Goal: Transaction & Acquisition: Purchase product/service

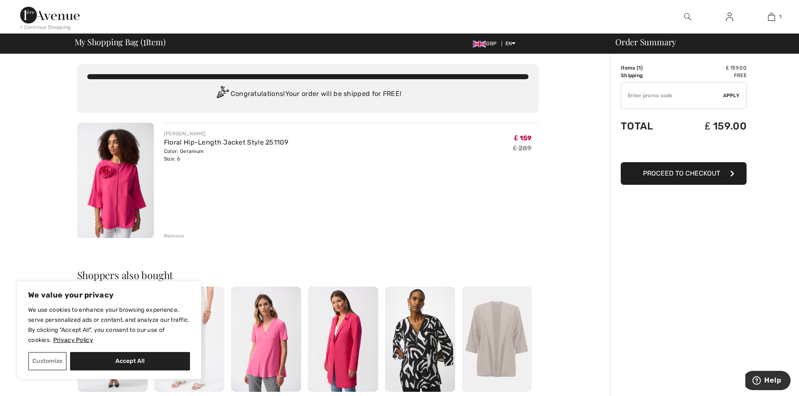
click at [686, 172] on span "Proceed to Checkout" at bounding box center [681, 173] width 77 height 8
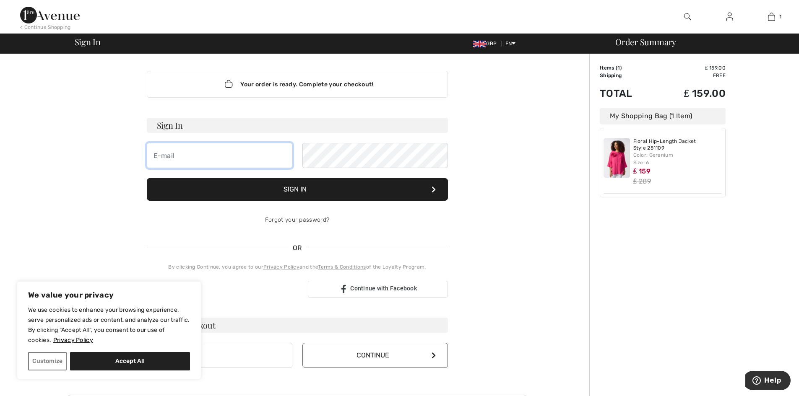
click at [215, 154] on input "email" at bounding box center [219, 155] width 145 height 25
type input "family@mirvis.co.uk"
click at [372, 355] on button "Continue" at bounding box center [374, 355] width 145 height 25
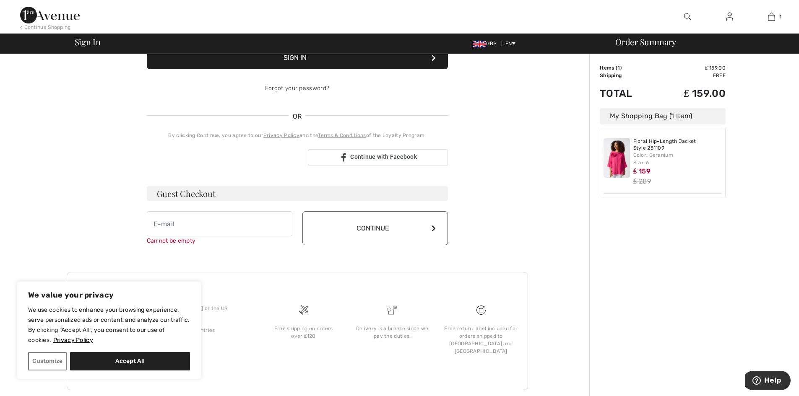
scroll to position [139, 0]
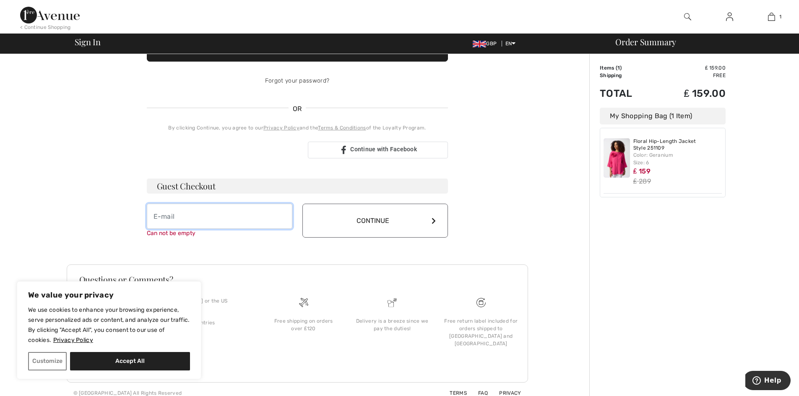
click at [175, 213] on input "email" at bounding box center [219, 216] width 145 height 25
type input "family@mirvis.co.uk"
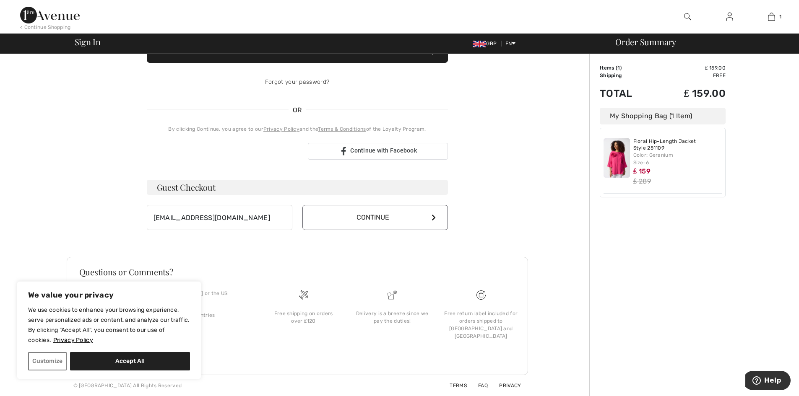
scroll to position [130, 0]
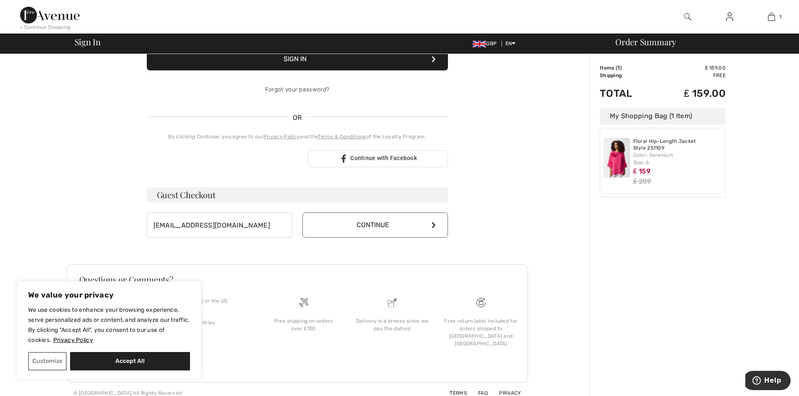
click at [434, 218] on button "Continue" at bounding box center [374, 225] width 145 height 25
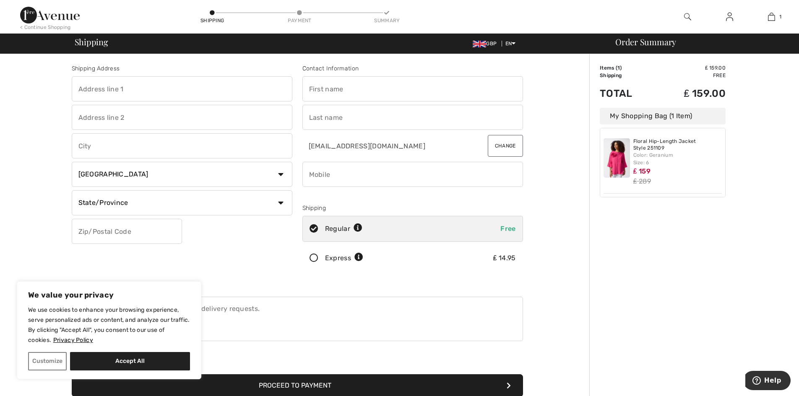
click at [122, 88] on input "text" at bounding box center [182, 88] width 220 height 25
type input "10 Cedars Close"
type input "Hendon"
type input "[GEOGRAPHIC_DATA]"
select select "GB"
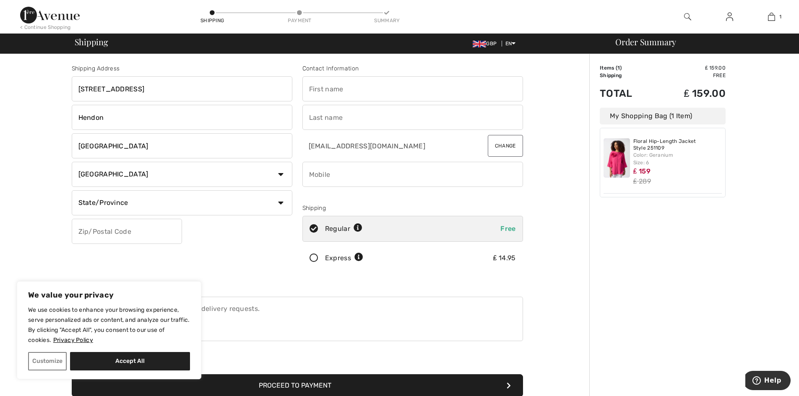
type input "NW4 1TR"
type input "[PERSON_NAME]"
type input "Mirvis"
type input "07792199125"
type input "LND"
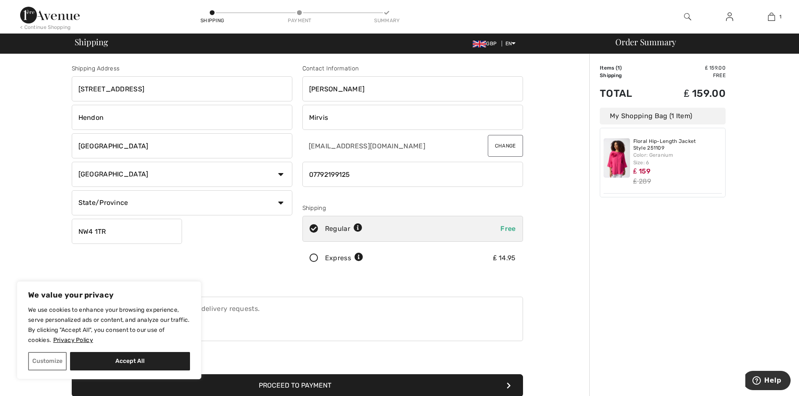
type input "NW41TR"
type input "[GEOGRAPHIC_DATA]"
type input "NW41TR"
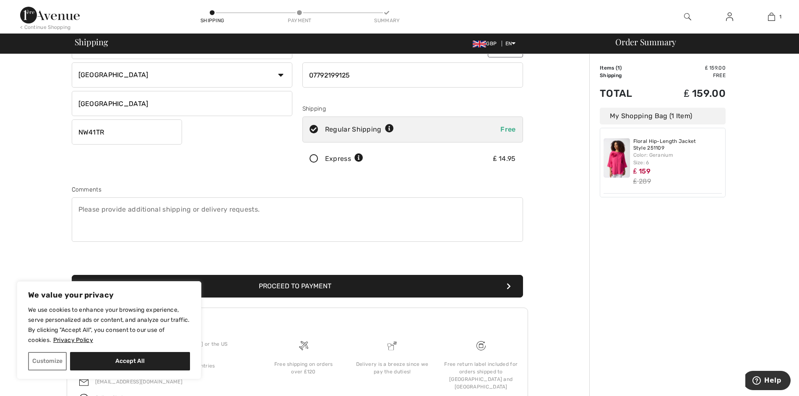
scroll to position [126, 0]
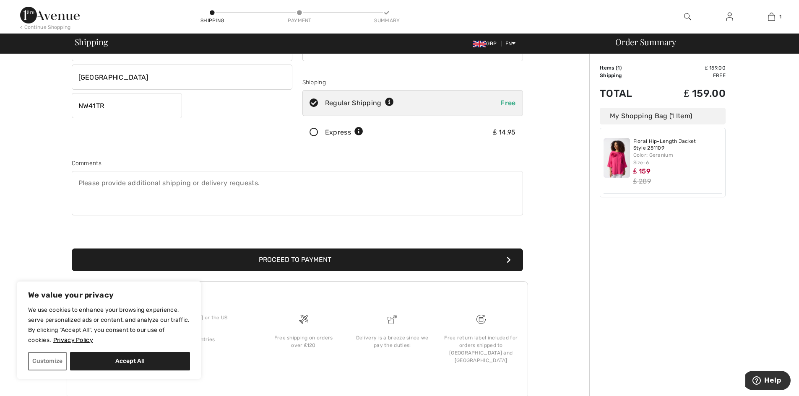
click at [324, 258] on button "Proceed to Payment" at bounding box center [297, 260] width 451 height 23
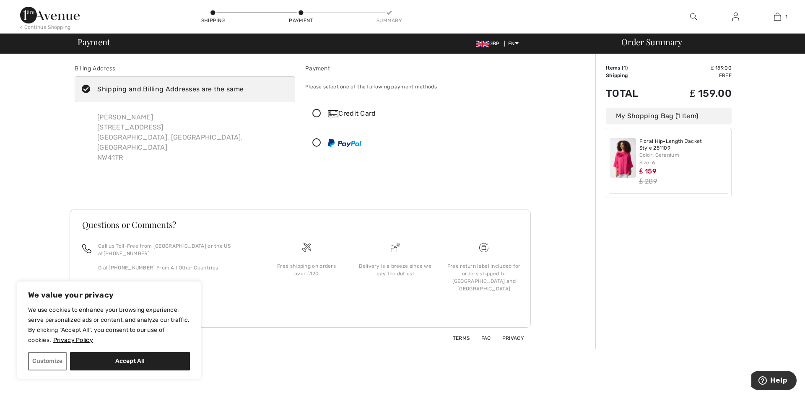
click at [317, 112] on icon at bounding box center [317, 113] width 22 height 9
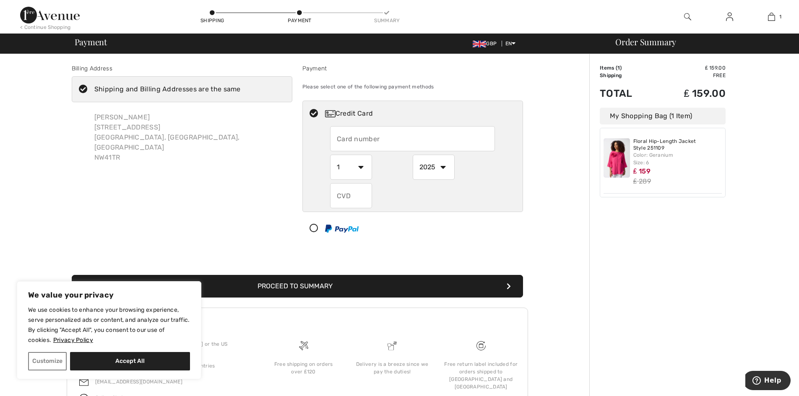
click at [371, 142] on input "text" at bounding box center [412, 138] width 165 height 25
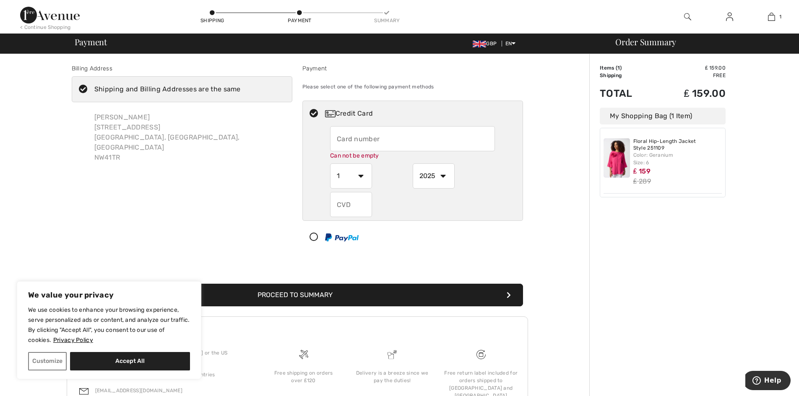
type input "379196067245018"
select select "8"
select select "2028"
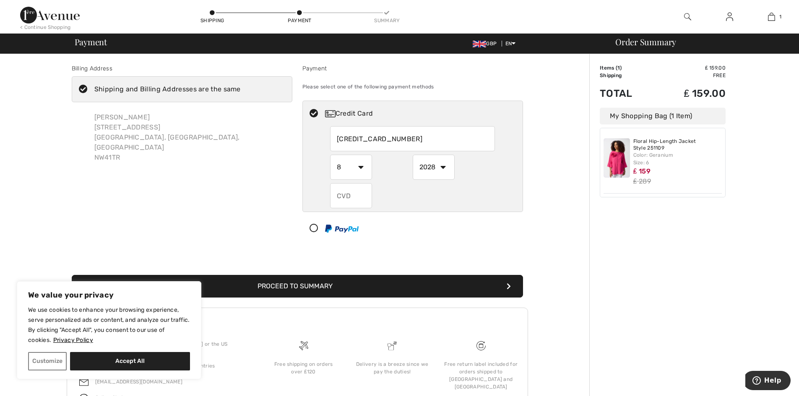
click at [348, 194] on input "text" at bounding box center [351, 195] width 42 height 25
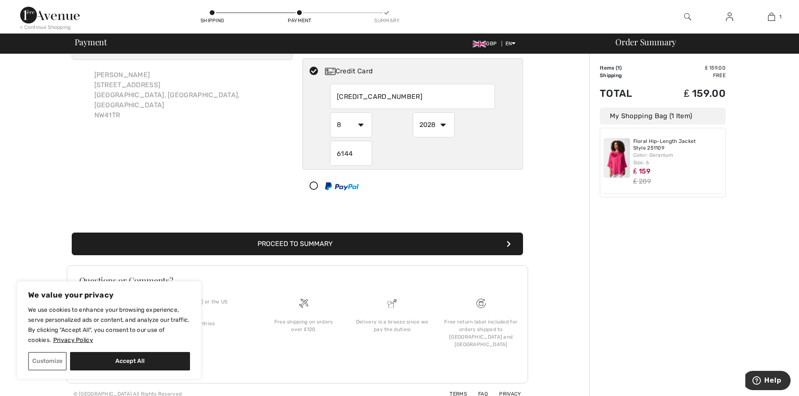
scroll to position [43, 0]
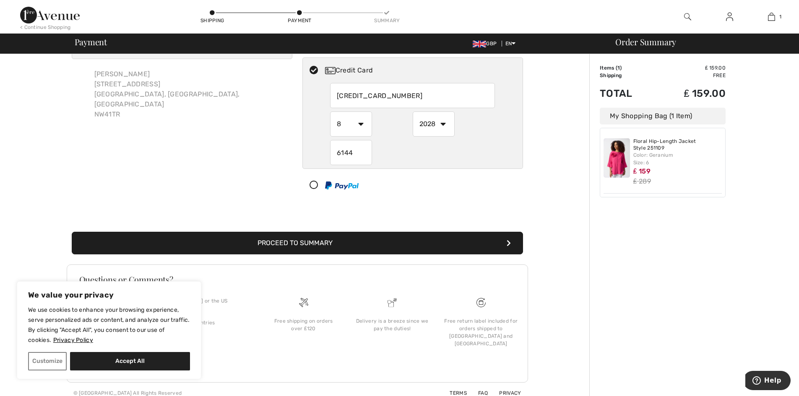
type input "6144"
click at [334, 242] on button "Proceed to Summary" at bounding box center [297, 243] width 451 height 23
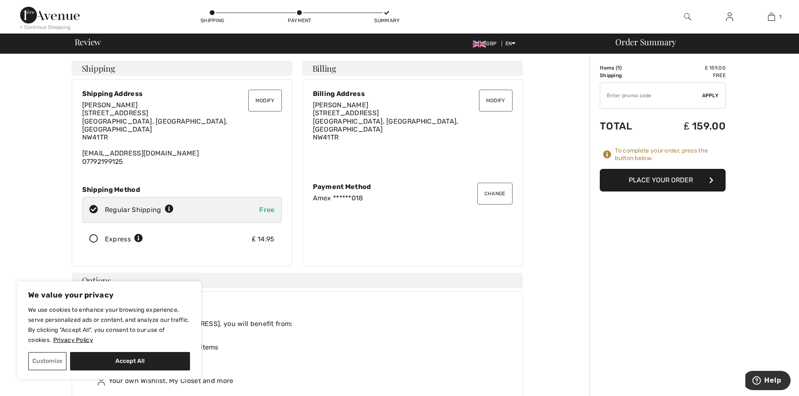
click at [669, 180] on button "Place Your Order" at bounding box center [662, 180] width 126 height 23
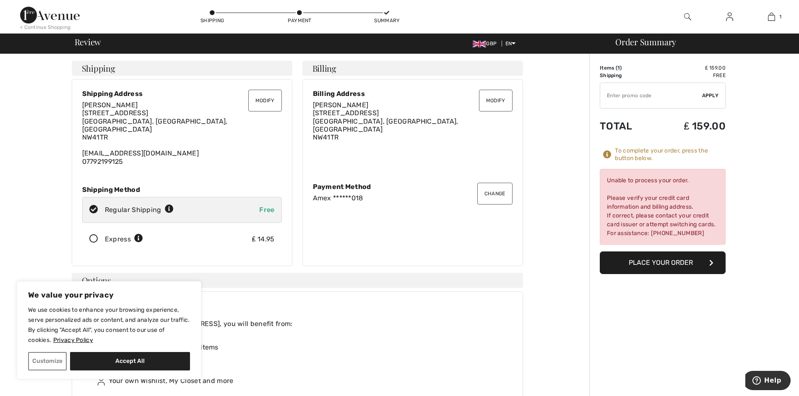
click at [667, 262] on button "Place Your Order" at bounding box center [662, 263] width 126 height 23
